Goal: Task Accomplishment & Management: Manage account settings

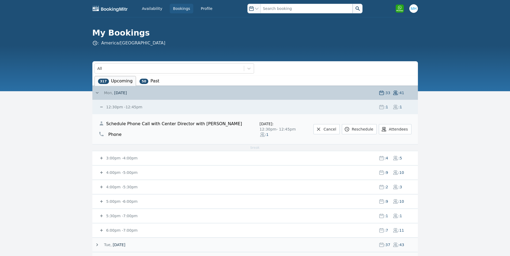
click at [106, 105] on small "12:30pm - 12:45pm" at bounding box center [123, 107] width 37 height 4
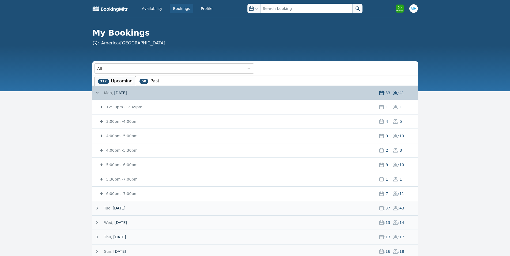
click at [128, 121] on small "3:00pm - 4:00pm" at bounding box center [121, 121] width 32 height 4
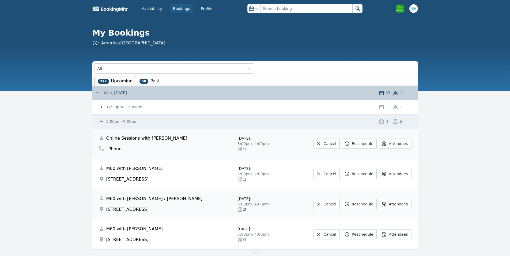
click at [126, 119] on small "3:00pm - 4:00pm" at bounding box center [121, 121] width 32 height 4
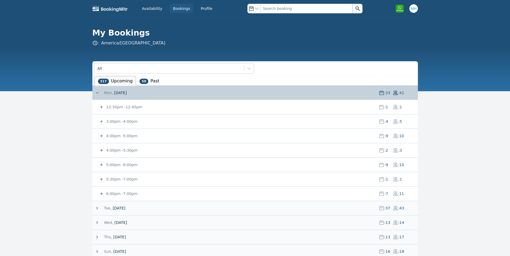
click at [109, 136] on small "4:00pm - 5:00pm" at bounding box center [121, 136] width 32 height 4
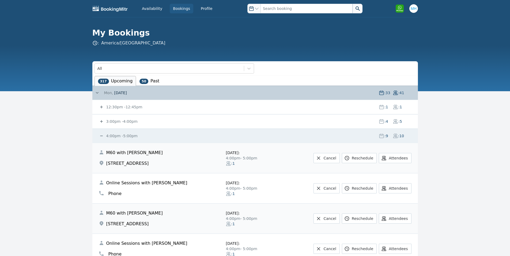
click at [109, 136] on small "4:00pm - 5:00pm" at bounding box center [121, 136] width 32 height 4
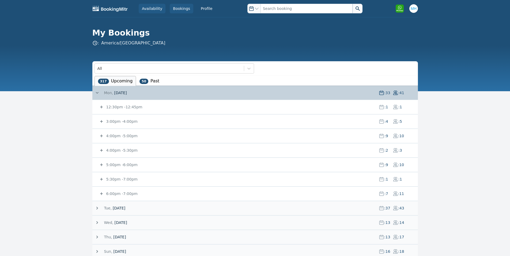
click at [156, 5] on link "Availability" at bounding box center [152, 9] width 27 height 10
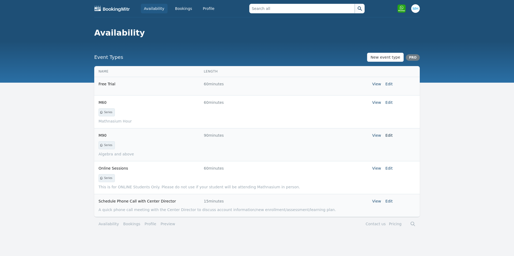
click at [390, 134] on link "Edit" at bounding box center [389, 135] width 7 height 4
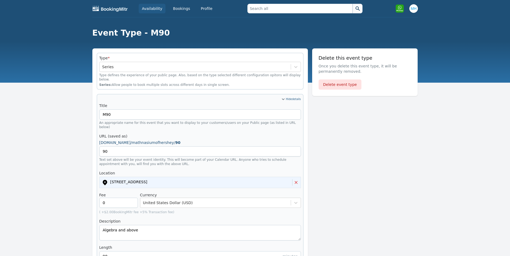
scroll to position [214, 0]
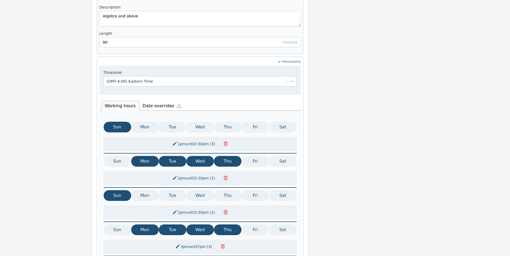
click at [224, 176] on icon "button" at bounding box center [225, 178] width 3 height 4
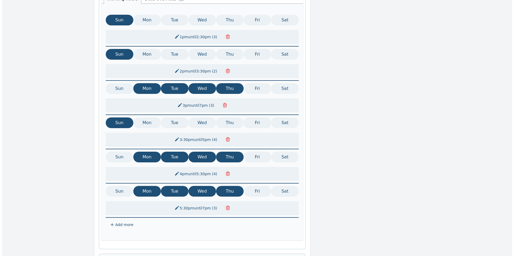
scroll to position [393, 0]
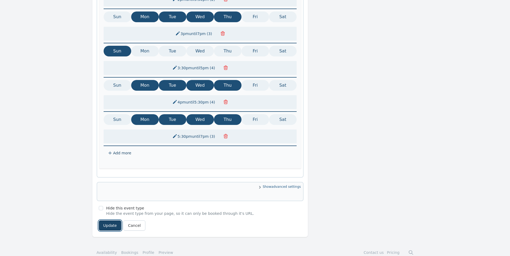
click at [105, 221] on button "Update" at bounding box center [110, 226] width 23 height 10
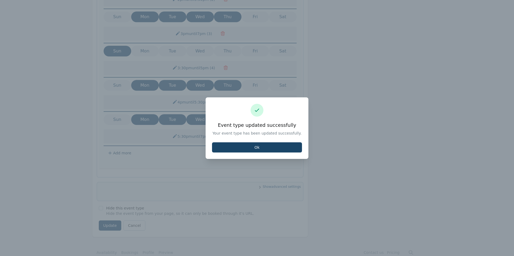
click at [249, 149] on button "Ok" at bounding box center [257, 148] width 90 height 10
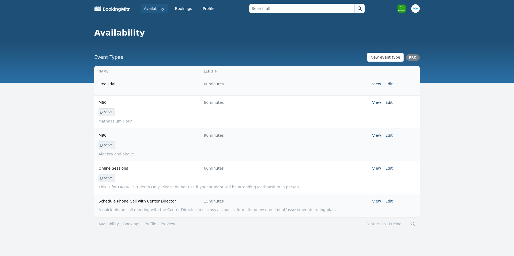
click at [391, 100] on link "Edit" at bounding box center [389, 102] width 7 height 4
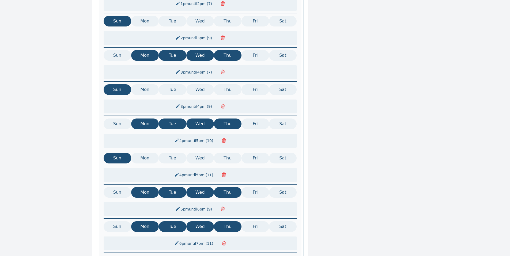
scroll to position [462, 0]
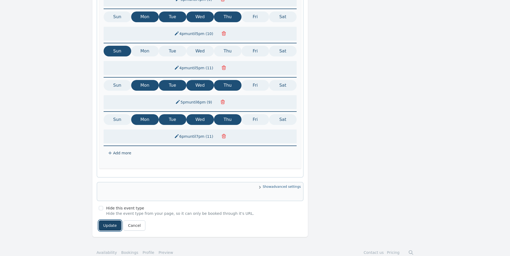
click at [110, 221] on button "Update" at bounding box center [110, 226] width 23 height 10
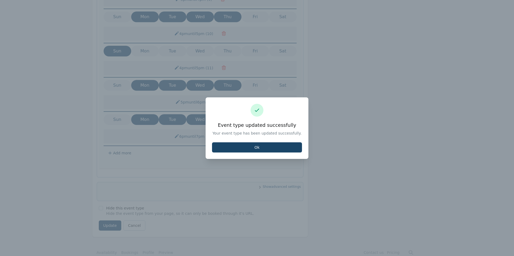
click at [259, 146] on button "Ok" at bounding box center [257, 148] width 90 height 10
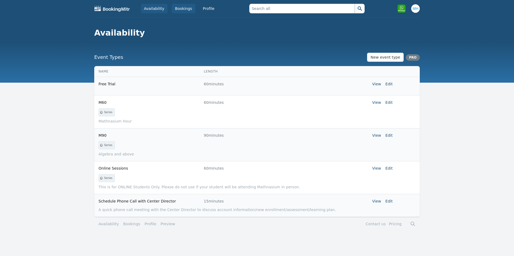
click at [180, 10] on link "Bookings" at bounding box center [184, 9] width 24 height 10
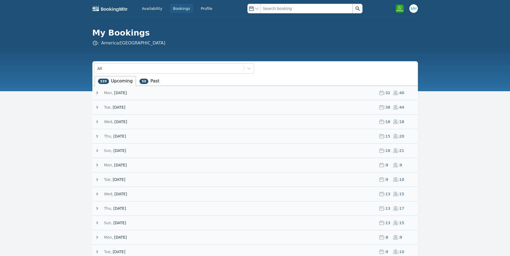
click at [121, 91] on span "[DATE]" at bounding box center [120, 92] width 13 height 5
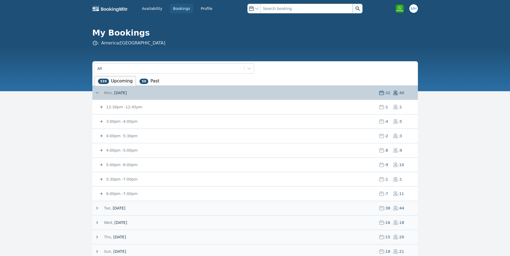
click at [121, 91] on span "[DATE]" at bounding box center [120, 92] width 13 height 5
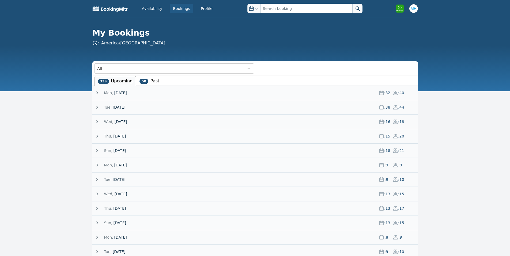
click at [116, 137] on span "[DATE]" at bounding box center [119, 136] width 13 height 5
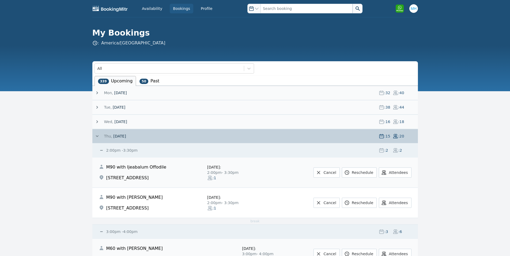
click at [117, 136] on span "[DATE]" at bounding box center [119, 136] width 13 height 5
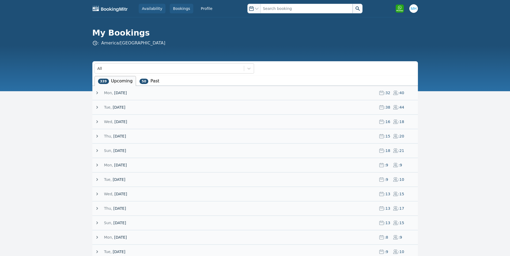
click at [149, 10] on link "Availability" at bounding box center [152, 9] width 27 height 10
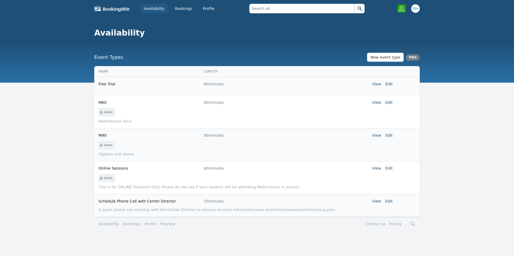
click at [393, 135] on tr "M90 90 minutes View Edit" at bounding box center [257, 135] width 326 height 14
click at [390, 136] on link "Edit" at bounding box center [389, 135] width 7 height 4
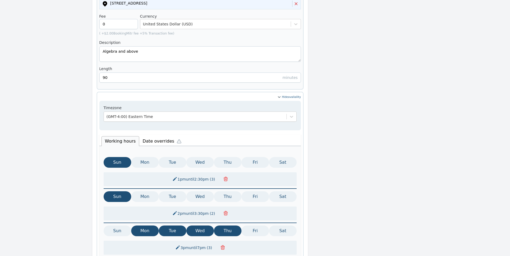
scroll to position [286, 0]
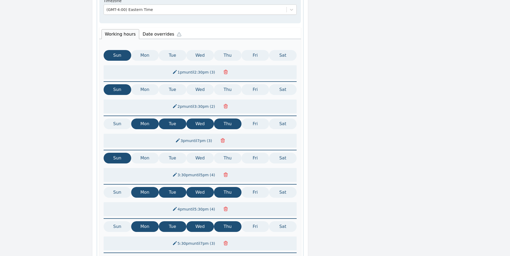
click at [224, 104] on icon "button" at bounding box center [225, 106] width 3 height 4
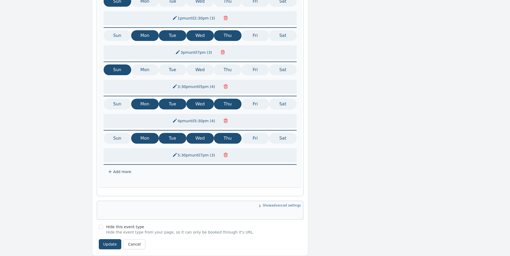
scroll to position [359, 0]
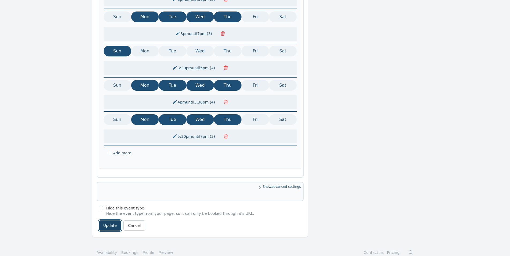
click at [107, 221] on button "Update" at bounding box center [110, 226] width 23 height 10
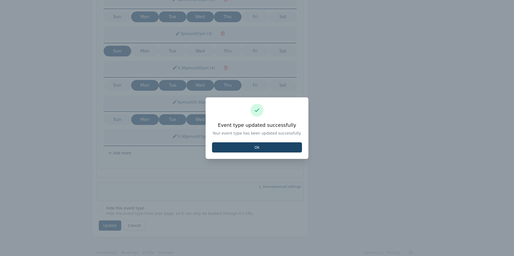
click at [262, 148] on button "Ok" at bounding box center [257, 148] width 90 height 10
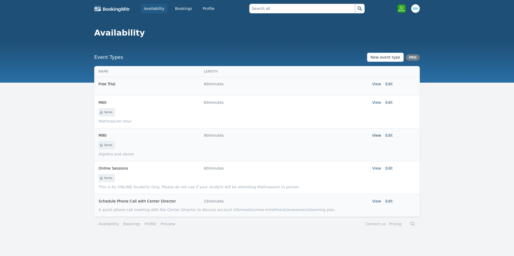
click at [376, 136] on link "View" at bounding box center [376, 135] width 9 height 4
click at [389, 170] on link "Edit" at bounding box center [389, 168] width 7 height 4
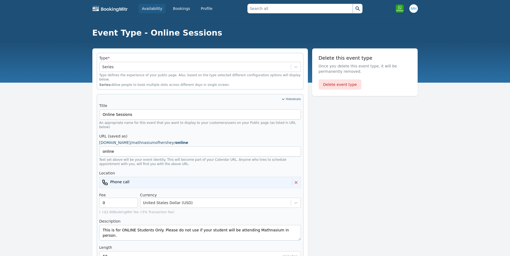
click at [158, 6] on link "Availability" at bounding box center [152, 9] width 27 height 10
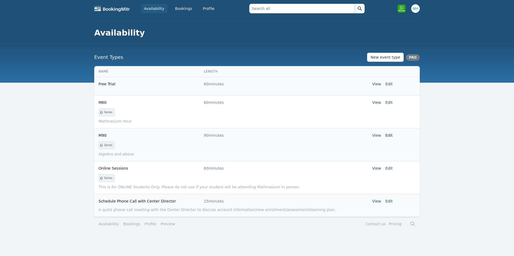
click at [391, 136] on link "Edit" at bounding box center [389, 135] width 7 height 4
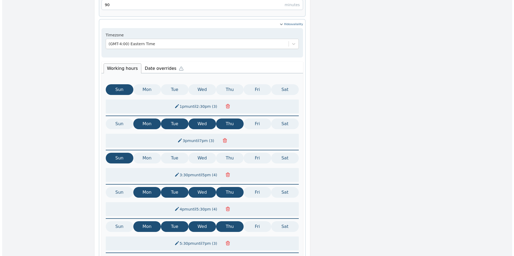
scroll to position [359, 0]
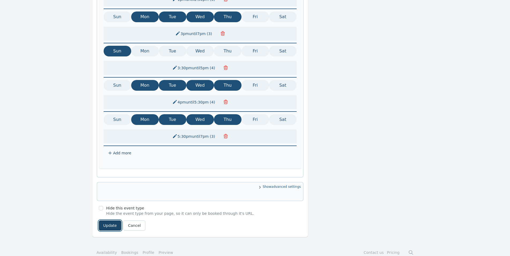
click at [102, 221] on button "Update" at bounding box center [110, 226] width 23 height 10
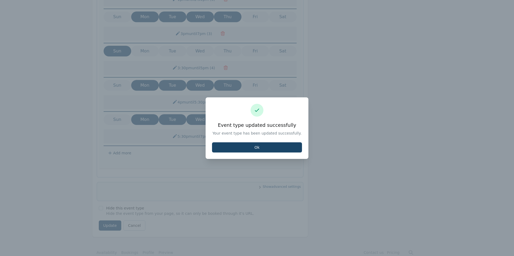
click at [231, 145] on button "Ok" at bounding box center [257, 148] width 90 height 10
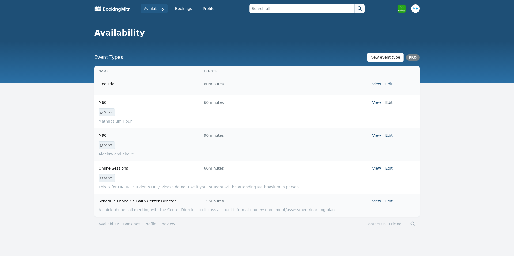
click at [392, 103] on link "Edit" at bounding box center [389, 102] width 7 height 4
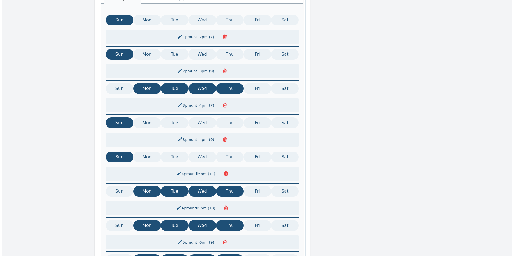
scroll to position [429, 0]
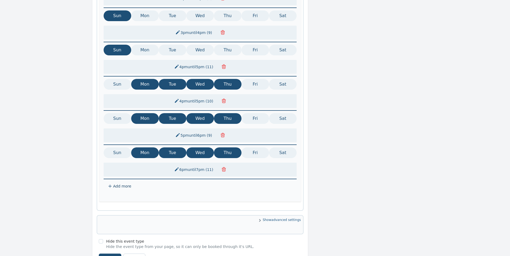
click at [106, 254] on button "Update" at bounding box center [110, 259] width 23 height 10
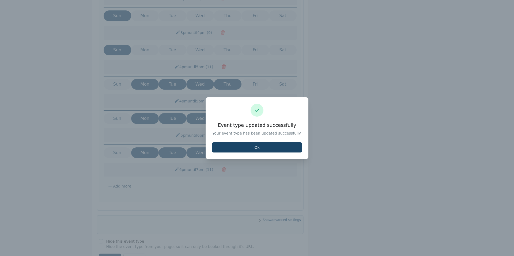
click at [267, 150] on button "Ok" at bounding box center [257, 148] width 90 height 10
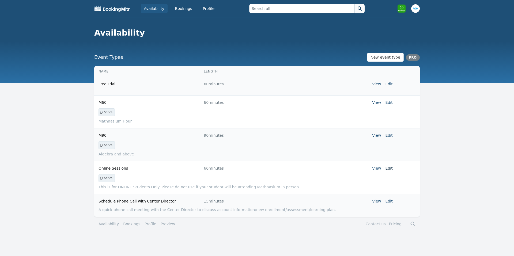
click at [388, 167] on link "Edit" at bounding box center [389, 168] width 7 height 4
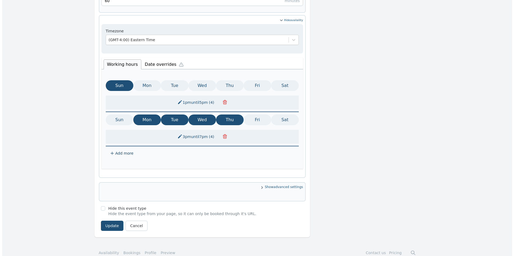
scroll to position [256, 0]
click at [108, 221] on button "Update" at bounding box center [110, 226] width 23 height 10
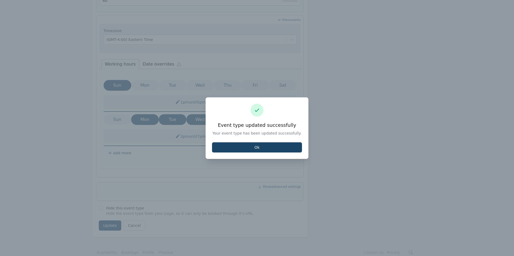
click at [245, 149] on button "Ok" at bounding box center [257, 148] width 90 height 10
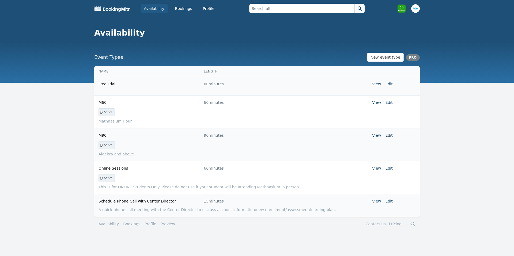
click at [392, 135] on link "Edit" at bounding box center [389, 135] width 7 height 4
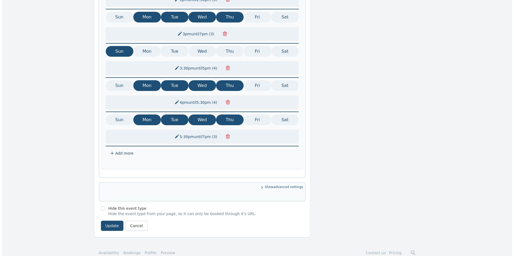
scroll to position [359, 0]
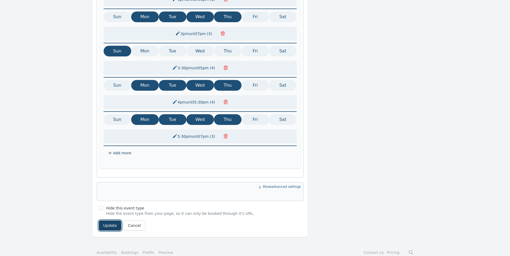
click at [107, 222] on button "Update" at bounding box center [110, 226] width 23 height 10
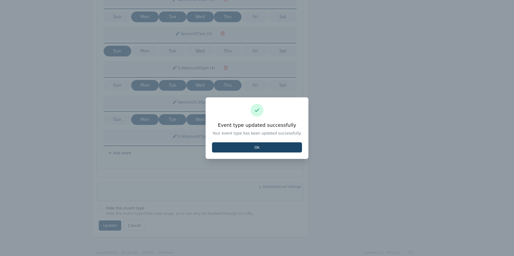
click at [266, 149] on button "Ok" at bounding box center [257, 148] width 90 height 10
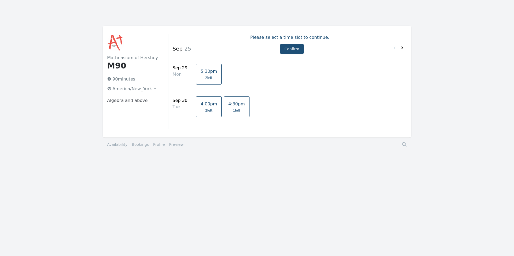
click at [403, 46] on icon at bounding box center [402, 47] width 5 height 5
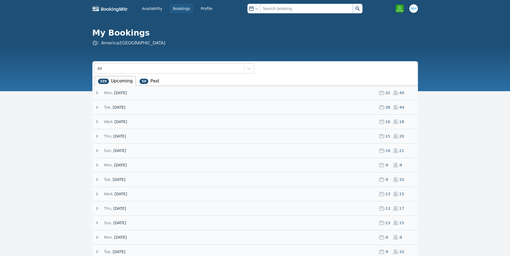
click at [121, 106] on span "[DATE]" at bounding box center [119, 107] width 13 height 5
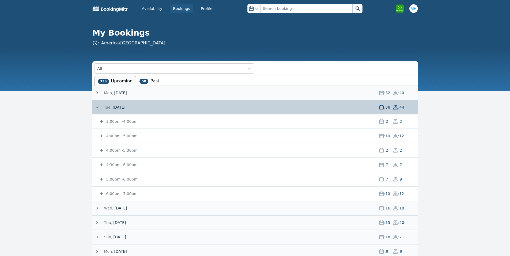
click at [120, 94] on span "[DATE]" at bounding box center [120, 92] width 13 height 5
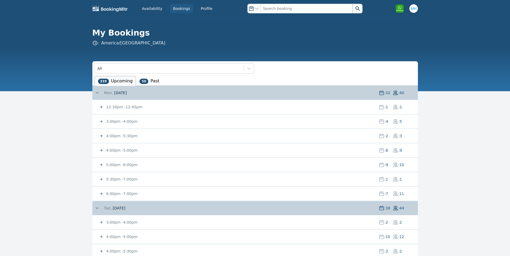
click at [121, 136] on small "4:00pm - 5:30pm" at bounding box center [121, 136] width 32 height 4
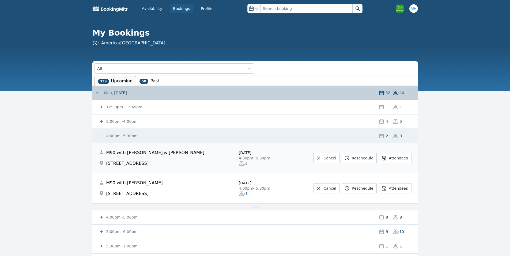
click at [123, 135] on small "4:00pm - 5:30pm" at bounding box center [121, 136] width 32 height 4
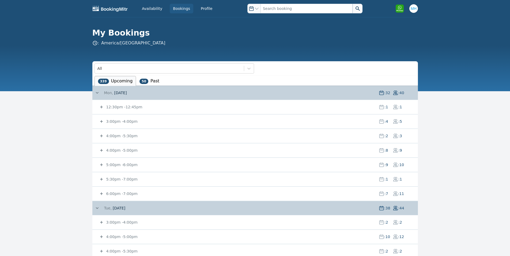
click at [124, 136] on small "4:00pm - 5:30pm" at bounding box center [121, 136] width 32 height 4
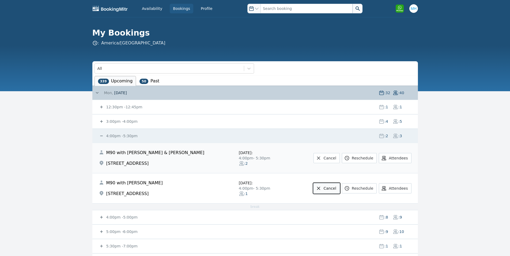
click at [330, 191] on link "Cancel" at bounding box center [327, 189] width 26 height 10
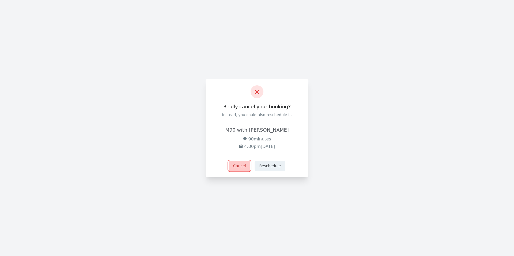
click at [239, 169] on button "Cancel" at bounding box center [240, 166] width 22 height 10
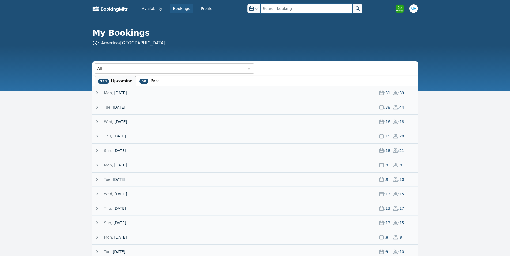
click at [299, 7] on input "text" at bounding box center [307, 9] width 92 height 10
click at [122, 140] on div "[DATE] : 15 : 20" at bounding box center [257, 136] width 324 height 14
click at [122, 137] on span "[DATE]" at bounding box center [119, 136] width 13 height 5
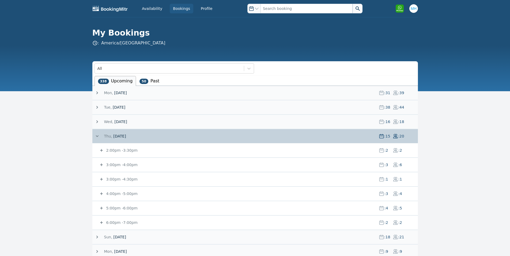
click at [119, 164] on small "3:00pm - 4:00pm" at bounding box center [121, 165] width 32 height 4
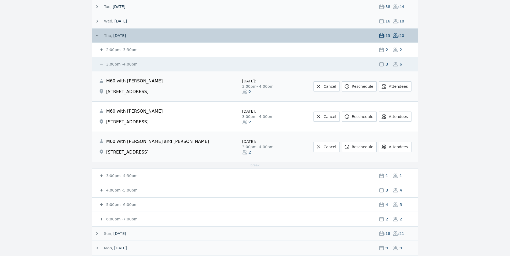
scroll to position [107, 0]
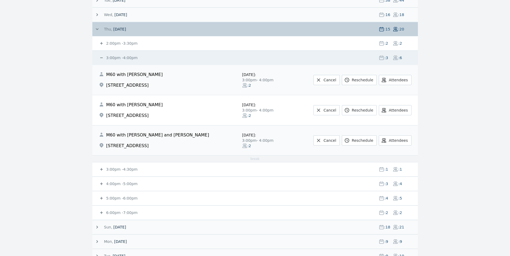
click at [122, 182] on small "4:00pm - 5:00pm" at bounding box center [121, 184] width 32 height 4
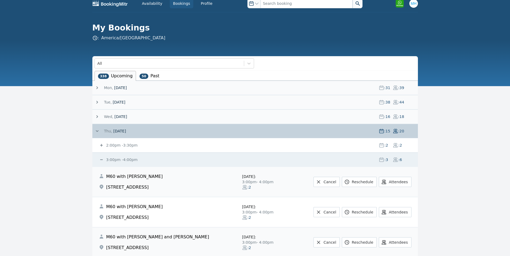
scroll to position [0, 0]
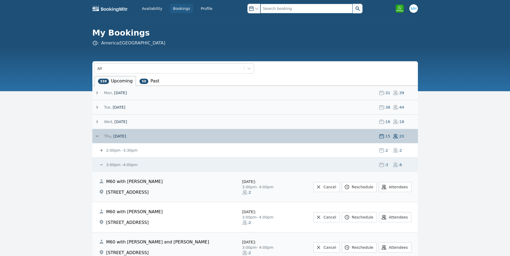
click at [290, 10] on input "text" at bounding box center [307, 9] width 92 height 10
type input "[PERSON_NAME]"
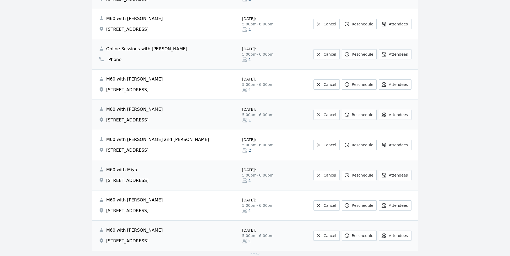
scroll to position [750, 0]
